Goal: Task Accomplishment & Management: Manage account settings

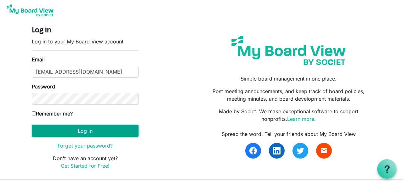
click button "Log in"
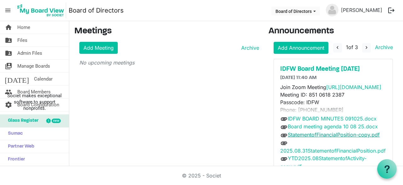
click at [318, 135] on link "StatementofFinancialPosition-copy.pdf" at bounding box center [334, 135] width 92 height 6
click at [316, 152] on link "2025.08.31StatementofFinancialPosition.pdf" at bounding box center [332, 151] width 105 height 6
click at [315, 157] on link "YTD2025.08StatementofActivity-copy.pdf" at bounding box center [323, 162] width 86 height 14
click at [29, 43] on link "folder_shared Files" at bounding box center [34, 40] width 69 height 13
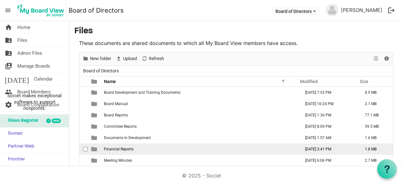
click at [125, 153] on td "Financial Reports" at bounding box center [200, 149] width 197 height 11
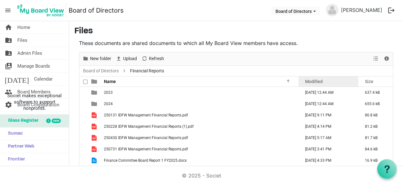
click at [323, 83] on div "Modified" at bounding box center [328, 81] width 51 height 9
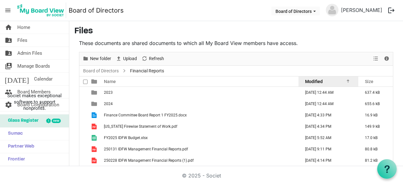
click div "Modified"
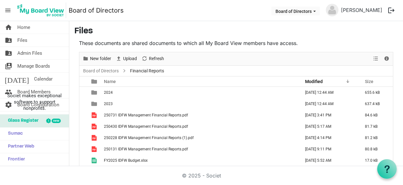
scroll to position [32, 0]
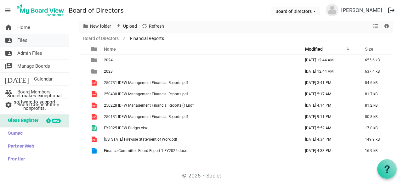
click link "folder_shared Files"
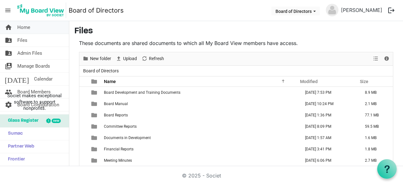
click at [30, 29] on span "Home" at bounding box center [23, 27] width 13 height 13
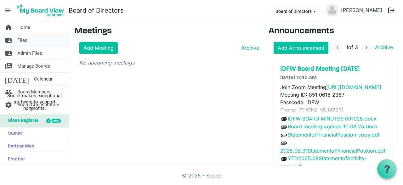
click at [25, 42] on span "Files" at bounding box center [22, 40] width 10 height 13
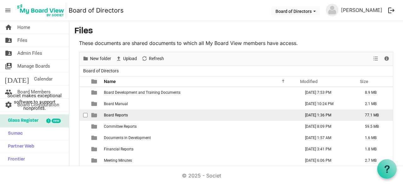
click at [113, 116] on span "Board Reports" at bounding box center [116, 115] width 24 height 4
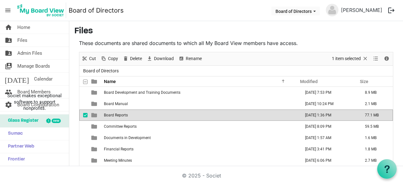
click at [113, 116] on span "Board Reports" at bounding box center [116, 115] width 24 height 4
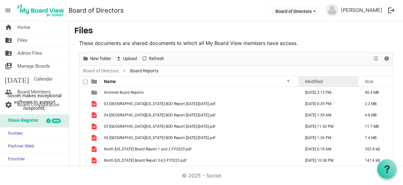
click at [316, 83] on span "Modified" at bounding box center [314, 81] width 18 height 5
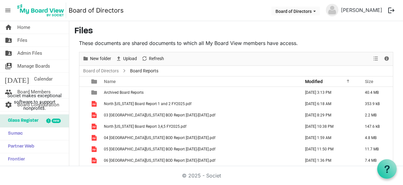
scroll to position [32, 0]
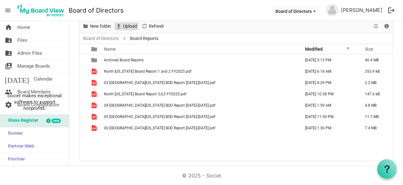
click at [126, 25] on span "Upload" at bounding box center [130, 26] width 15 height 8
click at [124, 24] on span "Upload" at bounding box center [130, 26] width 15 height 8
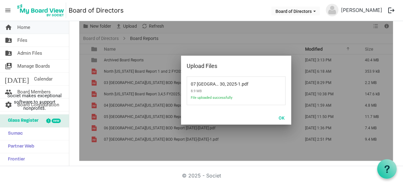
click at [29, 30] on span "Home" at bounding box center [23, 27] width 13 height 13
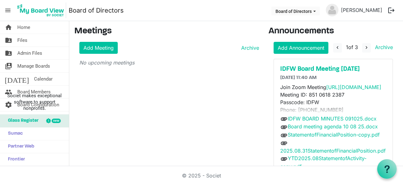
click at [29, 30] on span "Home" at bounding box center [23, 27] width 13 height 13
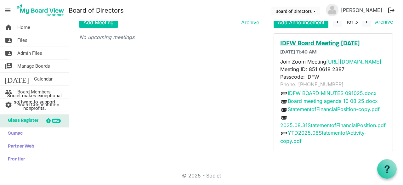
click at [343, 43] on h5 "IDFW Board Meeting [DATE]" at bounding box center [333, 44] width 106 height 8
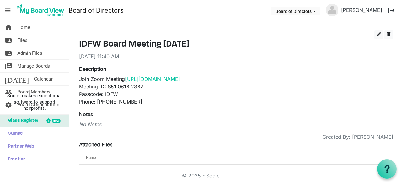
scroll to position [16, 0]
click at [378, 35] on span "edit" at bounding box center [379, 35] width 6 height 6
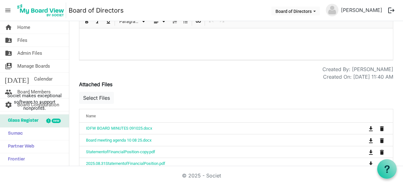
scroll to position [193, 0]
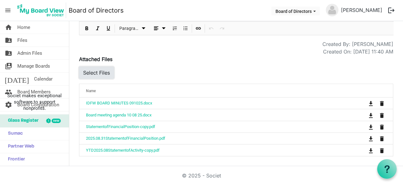
click at [102, 71] on button "Select Files" at bounding box center [96, 73] width 35 height 12
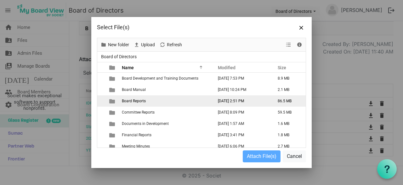
click at [139, 100] on span "Board Reports" at bounding box center [134, 101] width 24 height 4
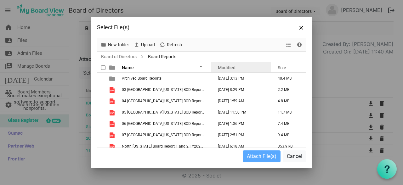
click at [232, 68] on span "Modified" at bounding box center [227, 67] width 18 height 5
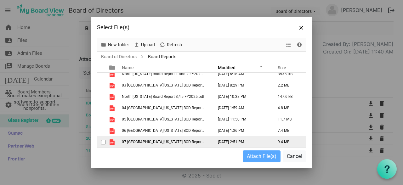
click at [173, 141] on span "07 [GEOGRAPHIC_DATA][US_STATE] BOD Report [DATE]-[DATE]-1.pdf" at bounding box center [179, 142] width 115 height 4
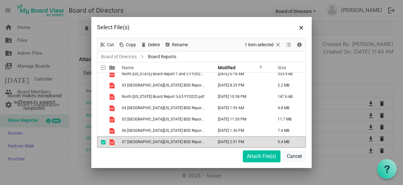
click at [173, 141] on span "07 [GEOGRAPHIC_DATA][US_STATE] BOD Report [DATE]-[DATE]-1.pdf" at bounding box center [179, 142] width 115 height 4
click at [251, 159] on button "Attach File(s)" at bounding box center [262, 157] width 38 height 12
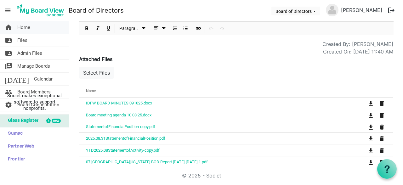
click at [23, 29] on span "Home" at bounding box center [23, 27] width 13 height 13
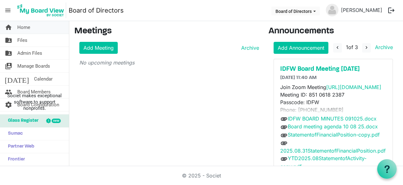
click at [29, 28] on span "Home" at bounding box center [23, 27] width 13 height 13
click at [346, 68] on h5 "IDFW Board Meeting [DATE]" at bounding box center [333, 70] width 106 height 8
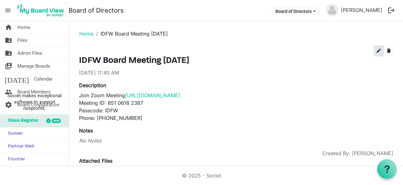
click at [380, 53] on span "edit" at bounding box center [379, 51] width 6 height 6
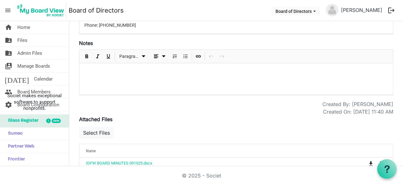
scroll to position [193, 0]
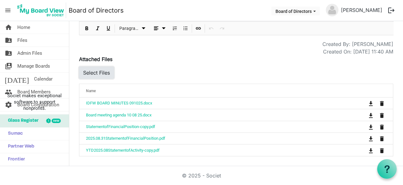
click at [106, 72] on button "Select Files" at bounding box center [96, 73] width 35 height 12
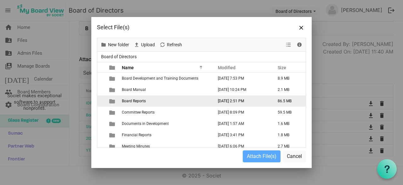
click at [149, 102] on td "Board Reports" at bounding box center [165, 100] width 91 height 11
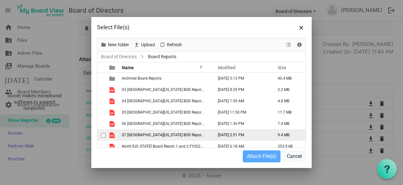
click at [173, 132] on td "07 [GEOGRAPHIC_DATA][US_STATE] BOD Report [DATE]-[DATE]-1.pdf" at bounding box center [165, 134] width 91 height 11
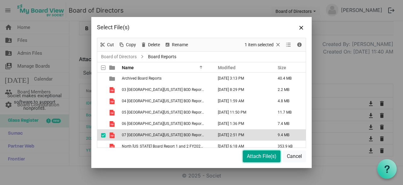
click at [255, 156] on button "Attach File(s)" at bounding box center [262, 157] width 38 height 12
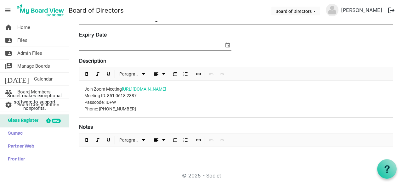
scroll to position [42, 0]
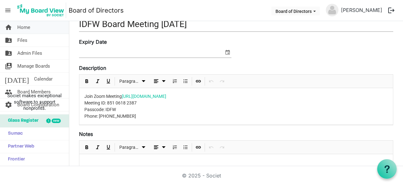
click at [33, 30] on link "home Home" at bounding box center [34, 27] width 69 height 13
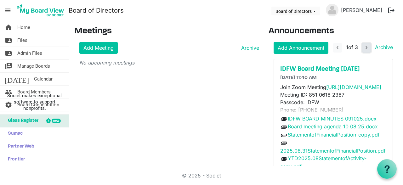
click at [365, 50] on span "navigate_next" at bounding box center [367, 48] width 6 height 6
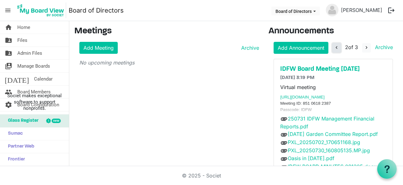
click at [338, 49] on span "navigate_before" at bounding box center [337, 48] width 6 height 6
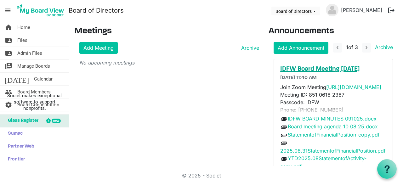
click at [340, 71] on h5 "IDFW Board Meeting [DATE]" at bounding box center [333, 70] width 106 height 8
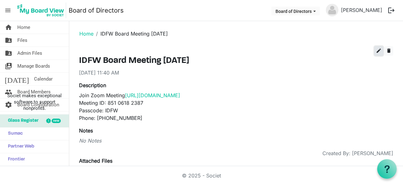
click at [378, 53] on span "edit" at bounding box center [379, 51] width 6 height 6
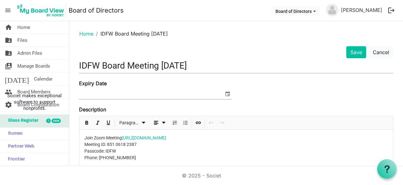
click at [180, 66] on input "IDFW Board Meeting [DATE]" at bounding box center [236, 65] width 314 height 15
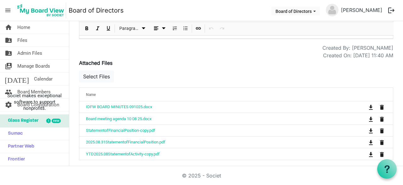
scroll to position [193, 0]
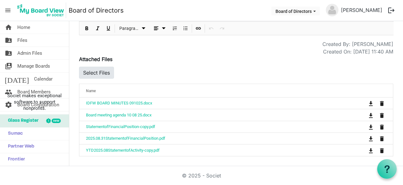
type input "IDFW Board Meeting [DATE]"
click at [102, 77] on button "Select Files" at bounding box center [96, 73] width 35 height 12
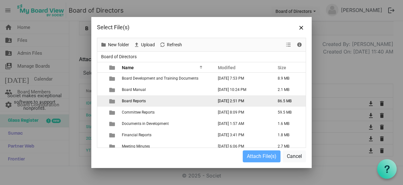
click at [138, 106] on td "Board Reports" at bounding box center [165, 100] width 91 height 11
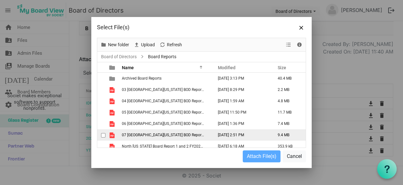
click at [145, 136] on span "07 [GEOGRAPHIC_DATA][US_STATE] BOD Report [DATE]-[DATE]-1.pdf" at bounding box center [179, 135] width 115 height 4
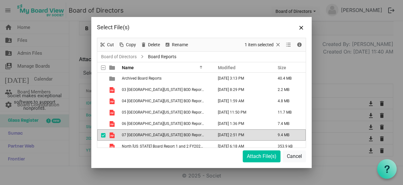
click at [145, 136] on span "07 [GEOGRAPHIC_DATA][US_STATE] BOD Report [DATE]-[DATE]-1.pdf" at bounding box center [179, 135] width 115 height 4
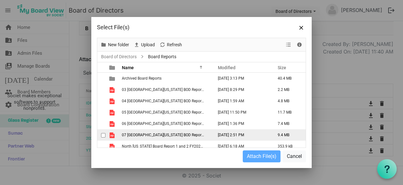
click at [145, 136] on span "07 [GEOGRAPHIC_DATA][US_STATE] BOD Report [DATE]-[DATE]-1.pdf" at bounding box center [179, 135] width 115 height 4
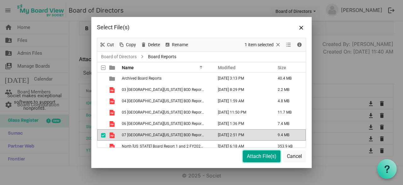
click at [255, 154] on button "Attach File(s)" at bounding box center [262, 157] width 38 height 12
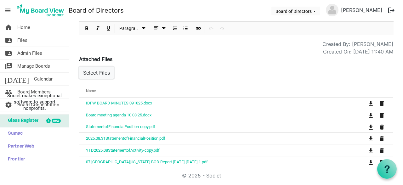
scroll to position [204, 0]
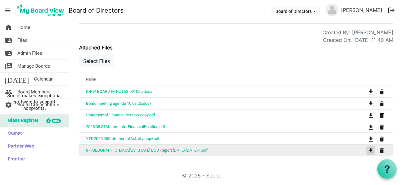
click at [369, 152] on span "is Command column column header" at bounding box center [371, 150] width 4 height 5
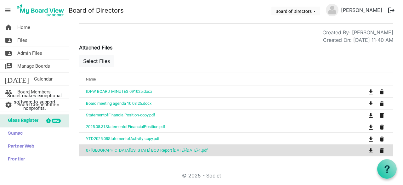
click at [237, 58] on div "Select Files" at bounding box center [236, 63] width 314 height 18
click at [389, 169] on icon at bounding box center [387, 169] width 8 height 8
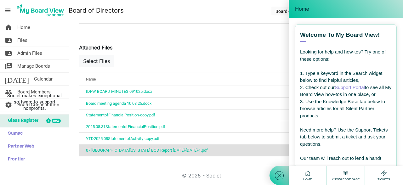
click at [270, 48] on div "Attached Files [{"Id":65713,"Name":"IDFW BOARD MINUTES 091025.docx"},{"Id":6575…" at bounding box center [236, 100] width 314 height 113
click at [307, 174] on icon at bounding box center [308, 173] width 8 height 8
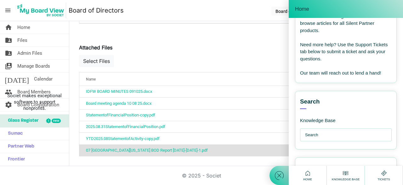
scroll to position [133, 0]
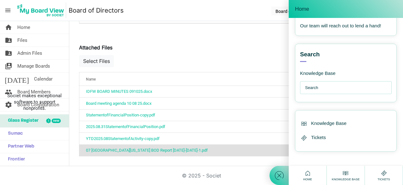
click at [373, 4] on div "Home" at bounding box center [346, 9] width 114 height 18
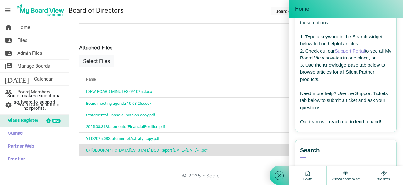
scroll to position [0, 0]
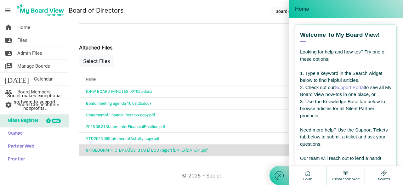
click at [351, 170] on div "Knowledge Base" at bounding box center [345, 175] width 31 height 12
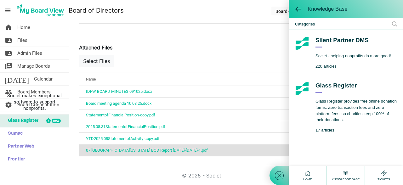
click at [297, 4] on div "Knowledge Base" at bounding box center [346, 9] width 114 height 18
click at [297, 9] on span at bounding box center [298, 9] width 6 height 6
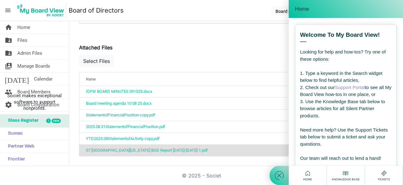
click at [297, 9] on span "Home" at bounding box center [302, 9] width 14 height 6
click at [253, 31] on div "Created By: Michelle Youngquist" at bounding box center [236, 33] width 324 height 8
click at [22, 27] on span "Home" at bounding box center [23, 27] width 13 height 13
click at [280, 176] on use at bounding box center [279, 175] width 9 height 9
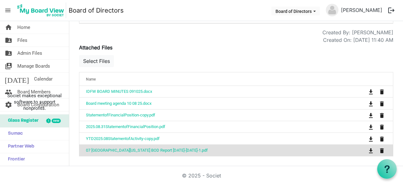
click at [150, 52] on div "Attached Files [{"Id":65713,"Name":"IDFW BOARD MINUTES 091025.docx"},{"Id":6575…" at bounding box center [236, 100] width 314 height 113
click at [228, 43] on div "Created On: 10/6/2025 11:40 AM" at bounding box center [236, 40] width 324 height 8
click at [271, 14] on button "Board of Directors" at bounding box center [295, 11] width 48 height 9
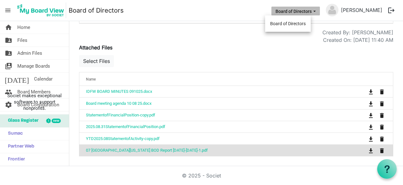
click at [243, 37] on div "Created On: 10/6/2025 11:40 AM" at bounding box center [236, 40] width 324 height 8
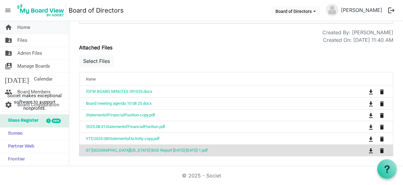
click at [29, 32] on span "Home" at bounding box center [23, 27] width 13 height 13
click at [156, 148] on link "07 South Idaho BOD Report August 12-September 30, 2025-1.pdf" at bounding box center [147, 150] width 122 height 5
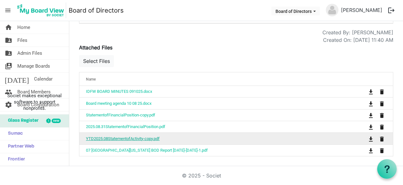
click at [150, 140] on link "YTD2025.08StatementofActivity-copy.pdf" at bounding box center [123, 138] width 74 height 5
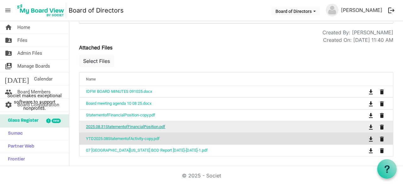
click at [155, 128] on link "2025.08.31StatementofFinancialPosition.pdf" at bounding box center [125, 126] width 79 height 5
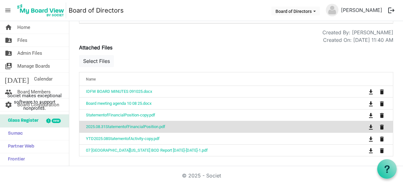
click at [192, 54] on div "Attached Files [{"Id":65713,"Name":"IDFW BOARD MINUTES 091025.docx"},{"Id":6575…" at bounding box center [236, 100] width 314 height 113
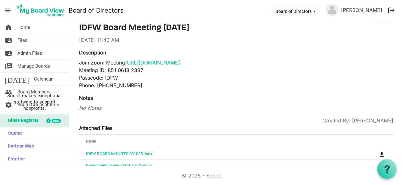
scroll to position [83, 0]
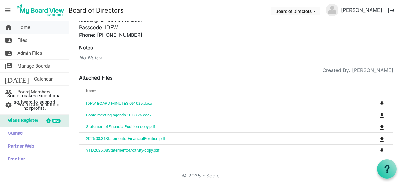
click at [25, 25] on span "Home" at bounding box center [23, 27] width 13 height 13
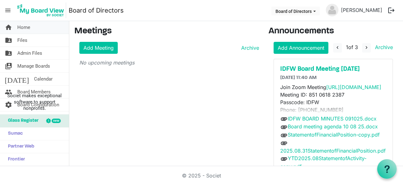
click at [25, 30] on span "Home" at bounding box center [23, 27] width 13 height 13
click at [336, 68] on h5 "IDFW Board Meeting [DATE]" at bounding box center [333, 70] width 106 height 8
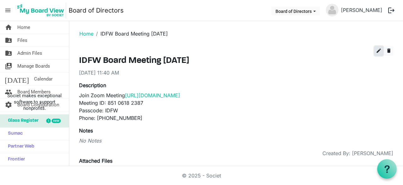
click at [379, 49] on span "edit" at bounding box center [379, 51] width 6 height 6
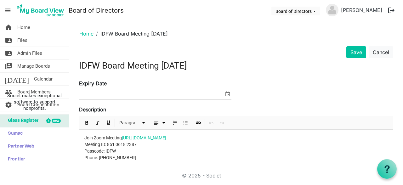
click at [179, 67] on input "IDFW Board Meeting [DATE]" at bounding box center [236, 65] width 314 height 15
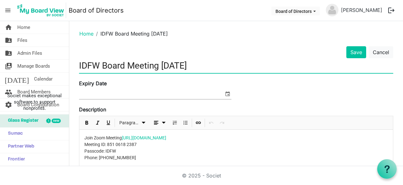
type input "IDFW Board Meeting [DATE]"
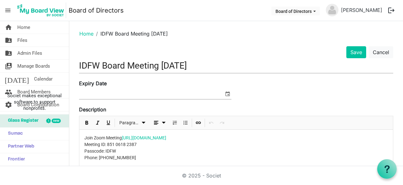
click at [347, 51] on button "Save" at bounding box center [356, 52] width 20 height 12
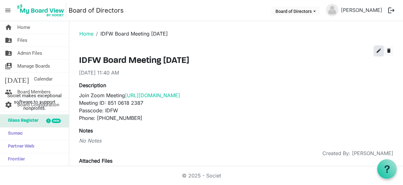
click at [378, 51] on span "edit" at bounding box center [379, 51] width 6 height 6
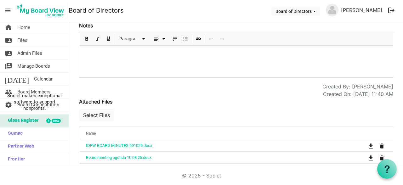
scroll to position [193, 0]
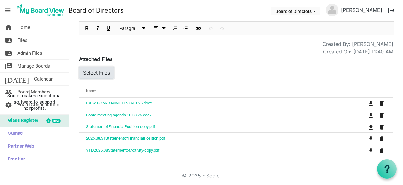
click at [98, 73] on button "Select Files" at bounding box center [96, 73] width 35 height 12
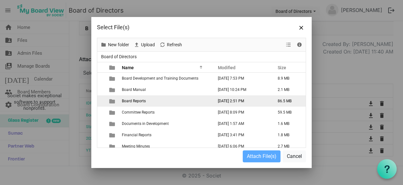
click at [130, 101] on span "Board Reports" at bounding box center [134, 101] width 24 height 4
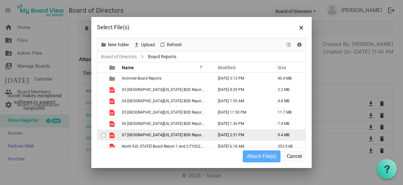
click at [143, 136] on span "07 [GEOGRAPHIC_DATA][US_STATE] BOD Report [DATE]-[DATE]-1.pdf" at bounding box center [179, 135] width 115 height 4
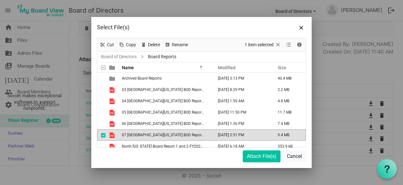
click at [143, 136] on span "07 [GEOGRAPHIC_DATA][US_STATE] BOD Report [DATE]-[DATE]-1.pdf" at bounding box center [179, 135] width 115 height 4
click at [250, 158] on button "Attach File(s)" at bounding box center [262, 157] width 38 height 12
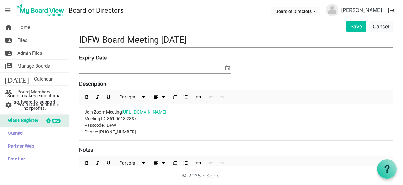
scroll to position [0, 0]
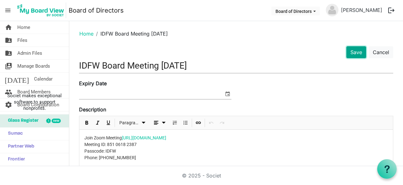
click at [350, 53] on button "Save" at bounding box center [356, 52] width 20 height 12
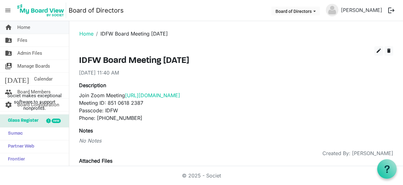
click at [34, 30] on link "home Home" at bounding box center [34, 27] width 69 height 13
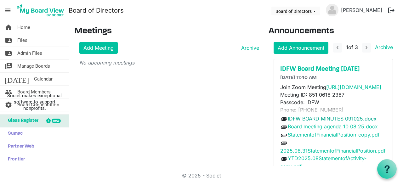
click at [306, 117] on link "IDFW BOARD MINUTES 091025.docx" at bounding box center [332, 119] width 89 height 6
